Goal: Information Seeking & Learning: Learn about a topic

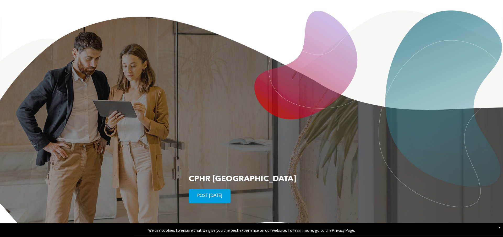
scroll to position [1019, 0]
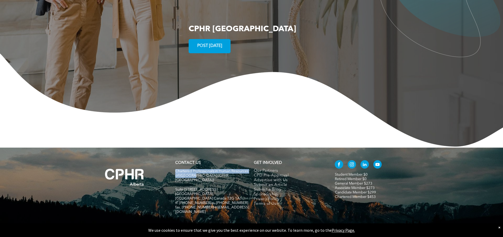
drag, startPoint x: 176, startPoint y: 156, endPoint x: 209, endPoint y: 160, distance: 33.5
click at [209, 169] on span "Chartered Professionals in Human Resources of [GEOGRAPHIC_DATA] (CPHR [GEOGRAPH…" at bounding box center [211, 175] width 73 height 13
copy span "Chartered Professionals in Human Resources of [GEOGRAPHIC_DATA]"
drag, startPoint x: 217, startPoint y: 175, endPoint x: 233, endPoint y: 174, distance: 15.7
click at [233, 192] on p "[GEOGRAPHIC_DATA], [GEOGRAPHIC_DATA] Canada T2G 1A1" at bounding box center [212, 196] width 74 height 9
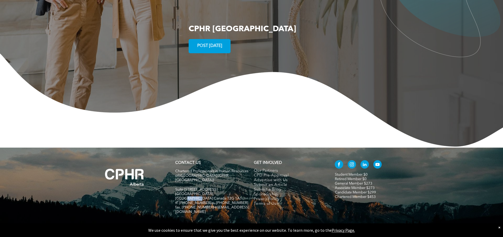
copy span "T2G 1A1"
click at [342, 181] on link "General Member $273" at bounding box center [353, 183] width 37 height 4
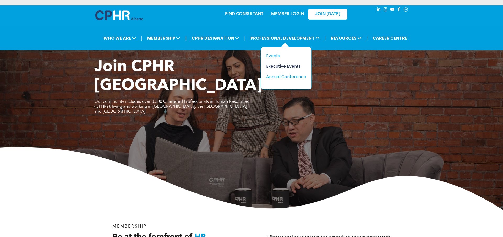
click at [275, 65] on div "Executive Events" at bounding box center [284, 66] width 36 height 7
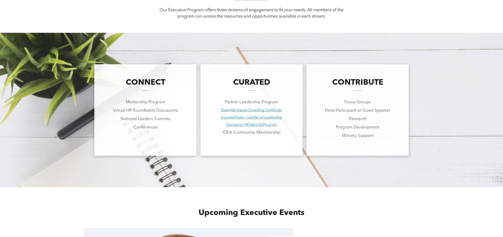
scroll to position [375, 0]
